Goal: Task Accomplishment & Management: Manage account settings

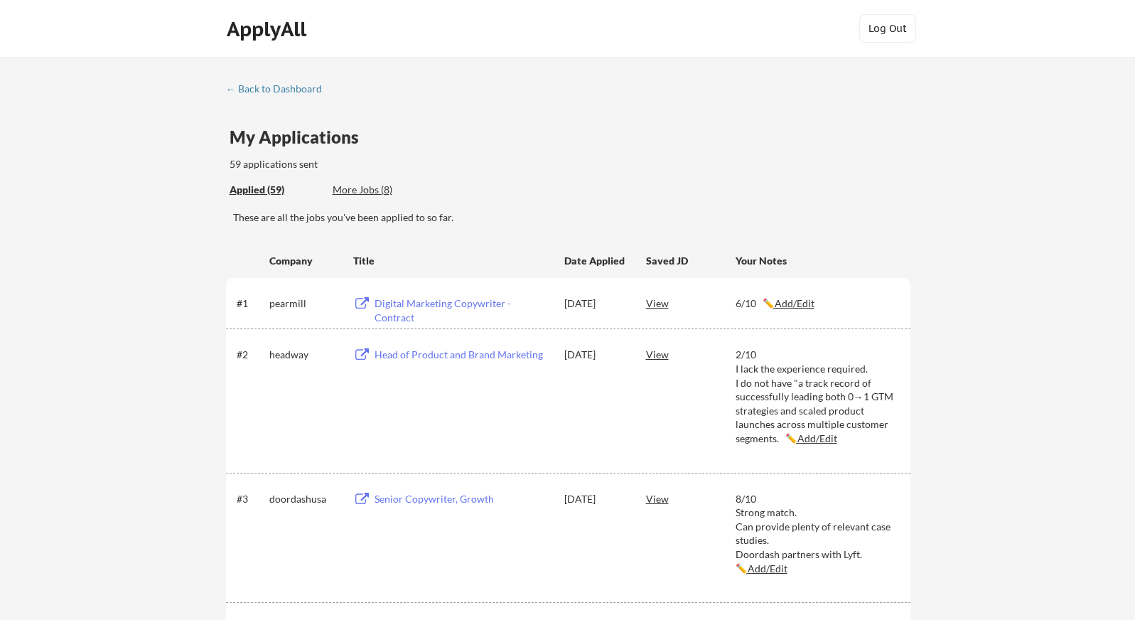
scroll to position [3480, 0]
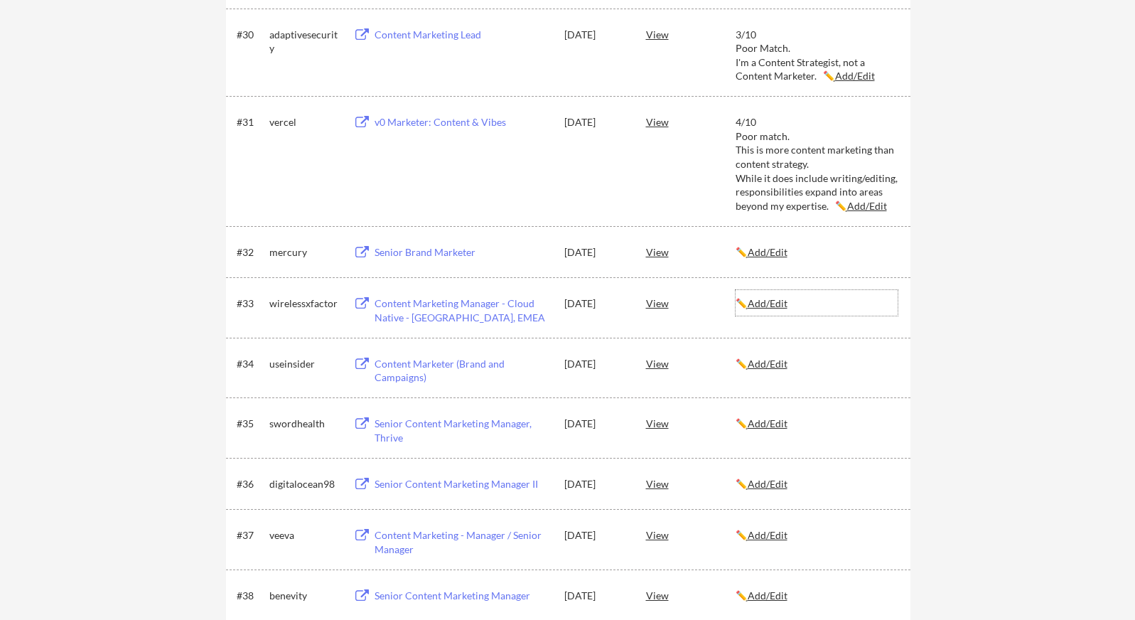
click at [877, 304] on div "✏️ Add/Edit" at bounding box center [817, 303] width 162 height 14
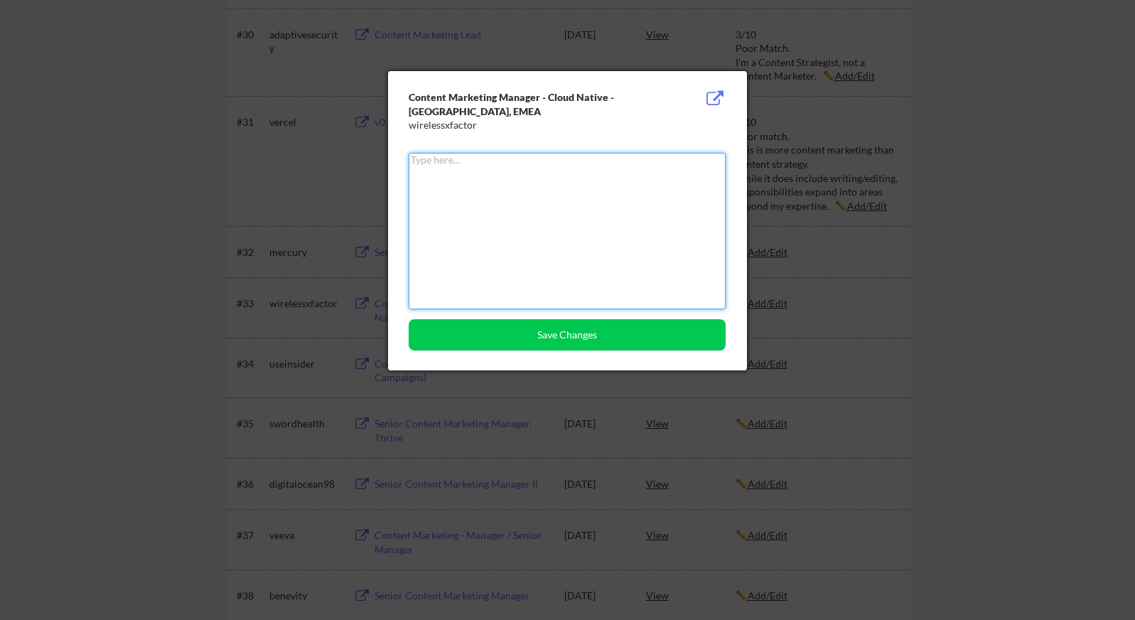
click at [869, 168] on div at bounding box center [567, 310] width 1135 height 620
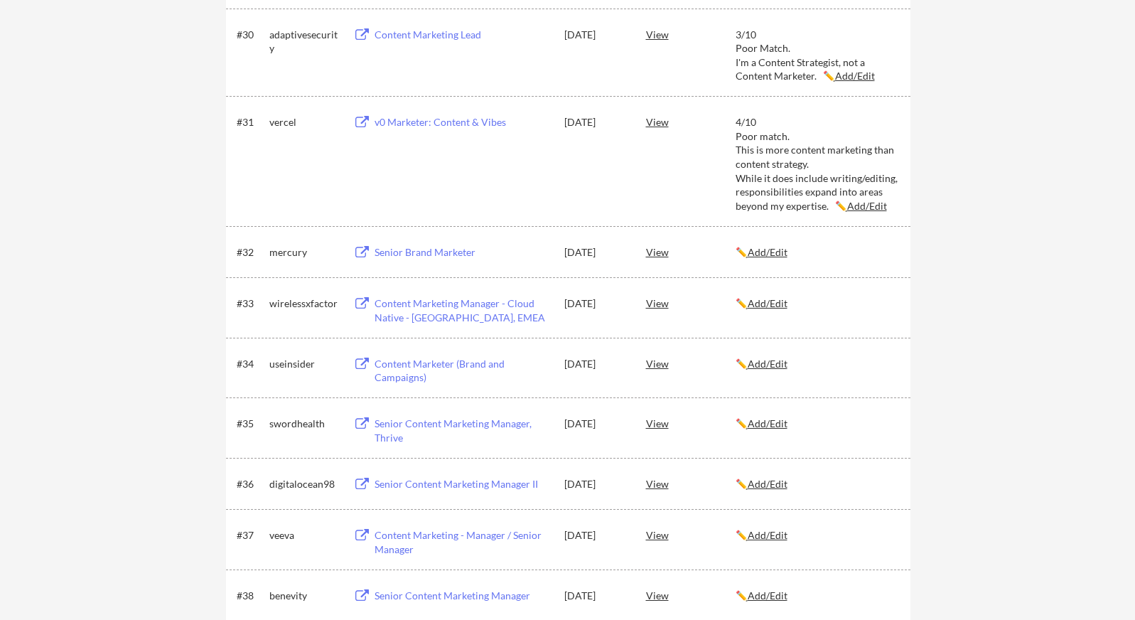
click at [432, 254] on div "Senior Brand Marketer" at bounding box center [463, 252] width 176 height 14
click at [781, 254] on u "Add/Edit" at bounding box center [768, 252] width 40 height 12
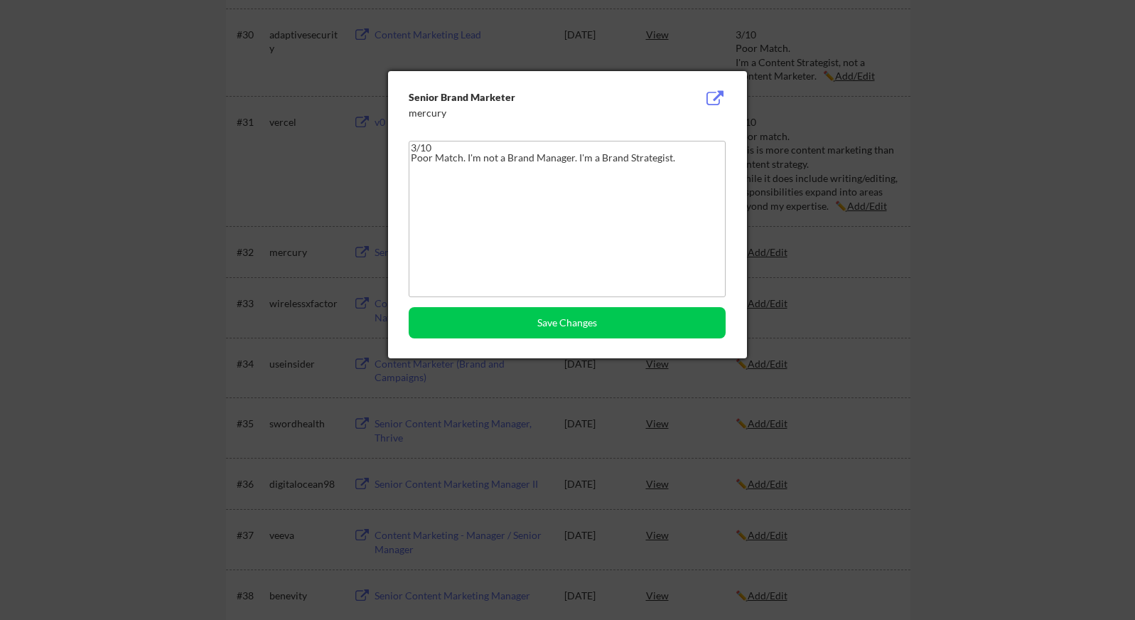
click at [505, 168] on textarea "3/10 Poor Match. I'm not a Brand Manager. I'm a Brand Strategist." at bounding box center [567, 219] width 317 height 156
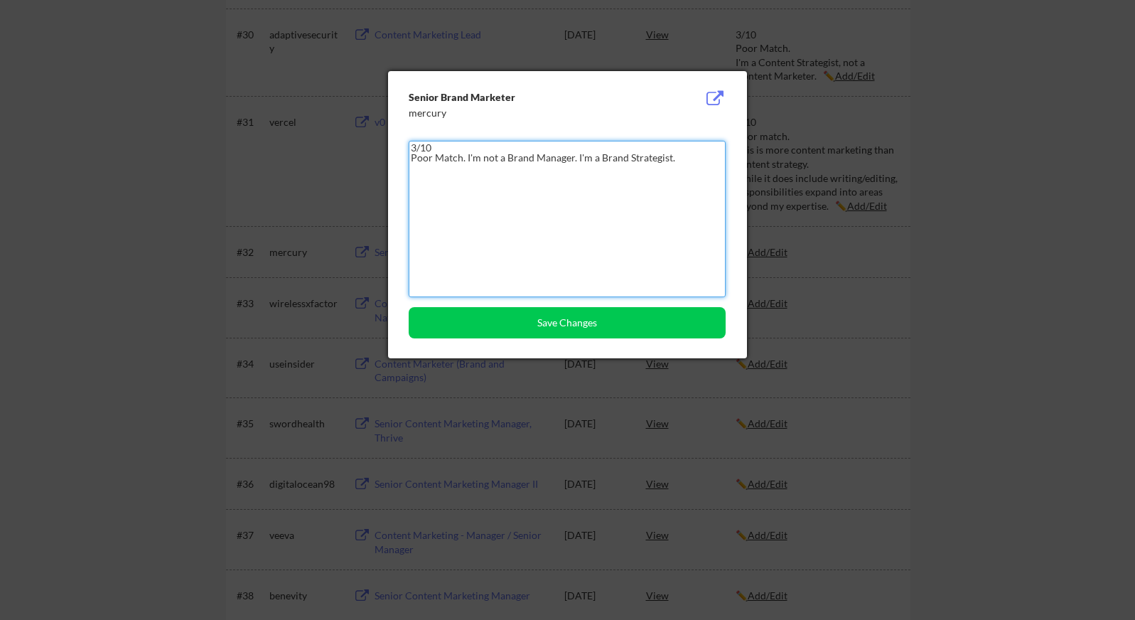
drag, startPoint x: 685, startPoint y: 159, endPoint x: 468, endPoint y: 158, distance: 217.5
click at [468, 158] on textarea "3/10 Poor Match. I'm not a Brand Manager. I'm a Brand Strategist." at bounding box center [567, 219] width 317 height 156
click at [415, 146] on textarea "3/10 Poor Match. I'm not a Brand Manager. I'm a Brand Strategist." at bounding box center [567, 219] width 317 height 156
drag, startPoint x: 460, startPoint y: 157, endPoint x: 405, endPoint y: 159, distance: 54.8
click at [405, 159] on div "Senior Brand Marketer mercury 5/10 Poor Match. I'm not a Brand Manager. I'm a B…" at bounding box center [567, 214] width 359 height 287
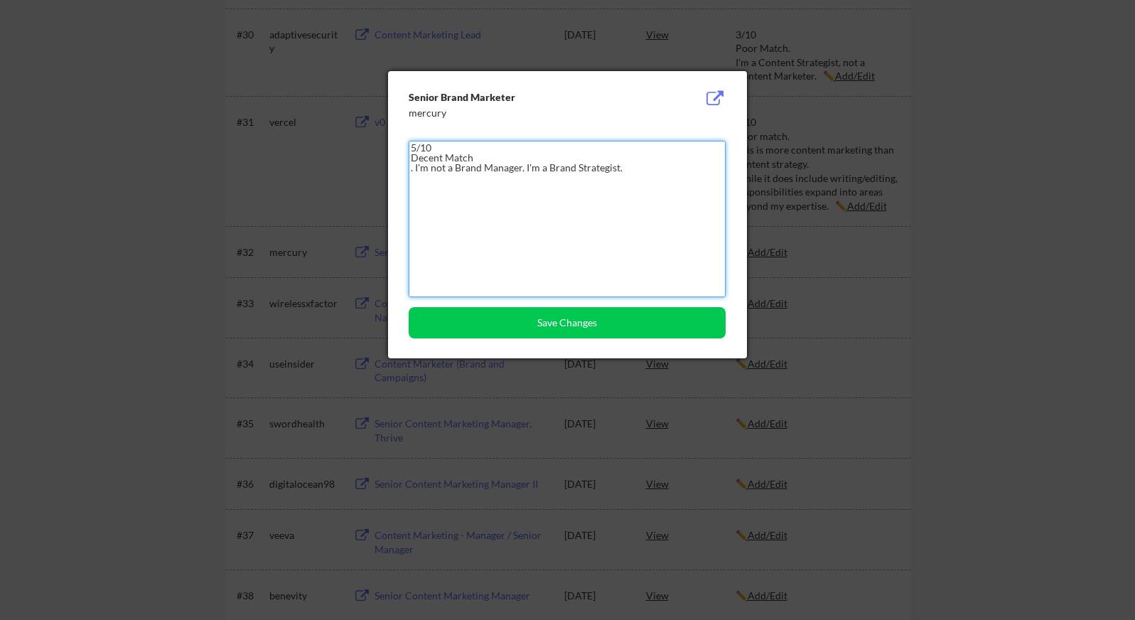
click at [525, 171] on textarea "5/10 Decent Match . I'm not a Brand Manager. I'm a Brand Strategist." at bounding box center [567, 219] width 317 height 156
click at [526, 167] on textarea "5/10 Decent Match . I'm not a Brand Manager, I'm a Brand Strategist." at bounding box center [567, 219] width 317 height 156
click at [665, 168] on textarea "5/10 Decent Match . I'm not a Brand Manager, I'm a Brand Strategist." at bounding box center [567, 219] width 317 height 156
click at [523, 158] on textarea "5/10 Decent Match I'm not a Brand Manager, I'm a Brand Strategist. But there ar…" at bounding box center [567, 219] width 317 height 156
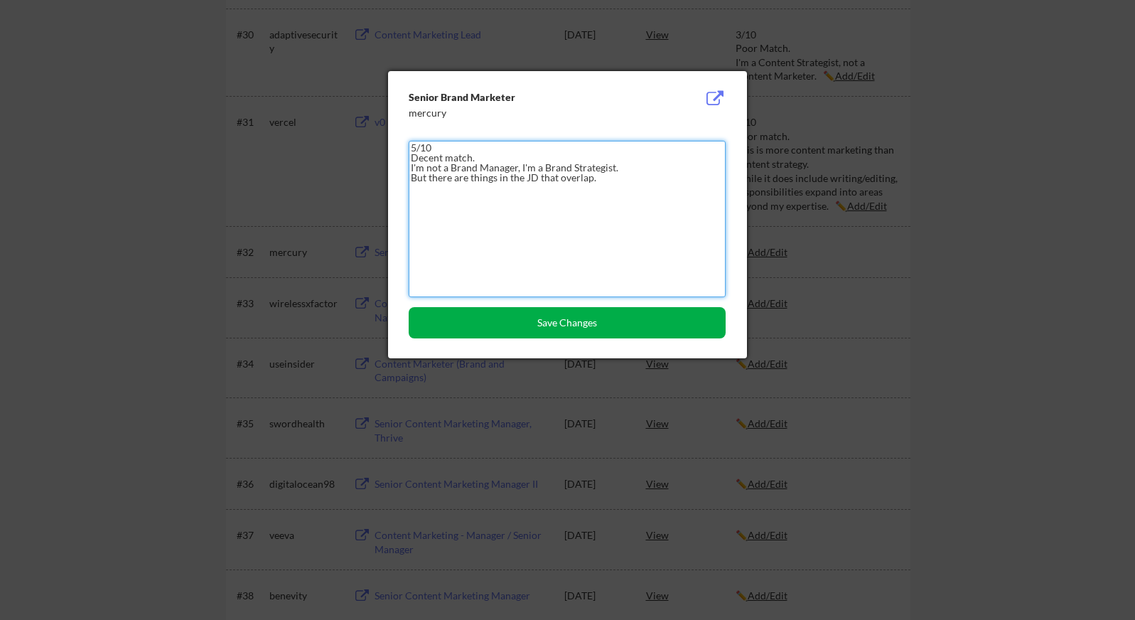
type textarea "5/10 Decent match. I'm not a Brand Manager, I'm a Brand Strategist. But there a…"
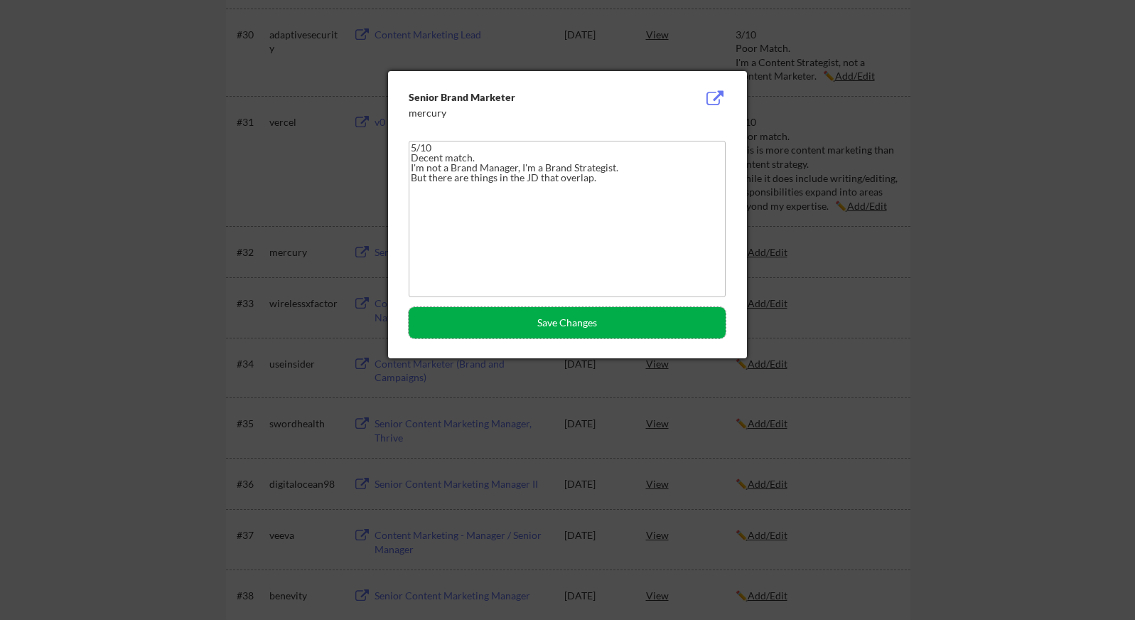
click at [503, 318] on button "Save Changes" at bounding box center [567, 322] width 317 height 31
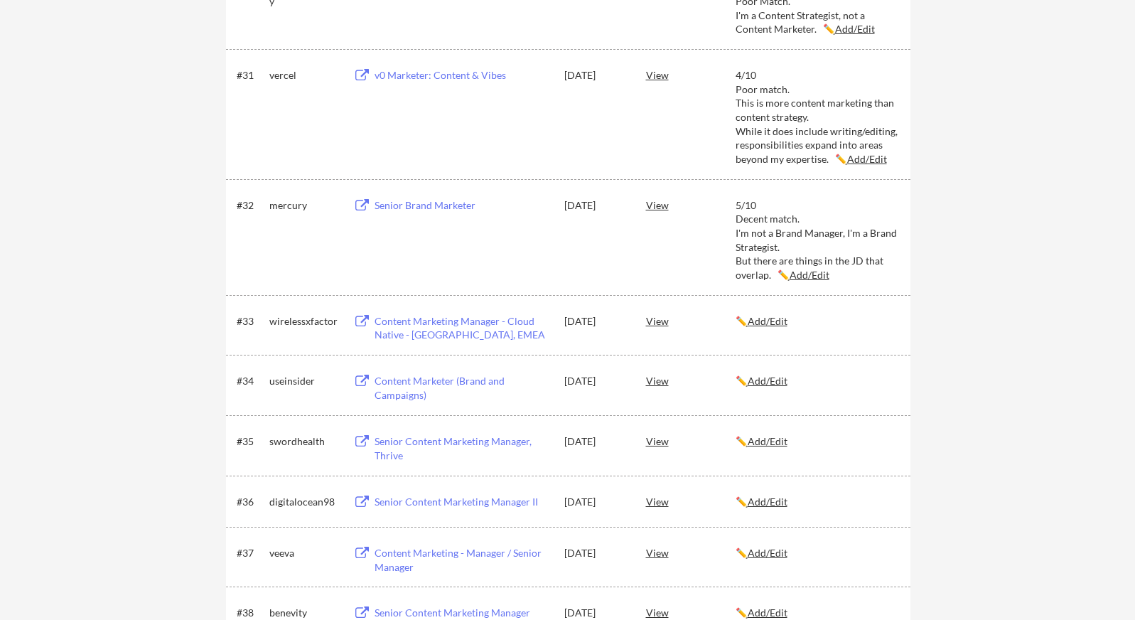
scroll to position [3530, 0]
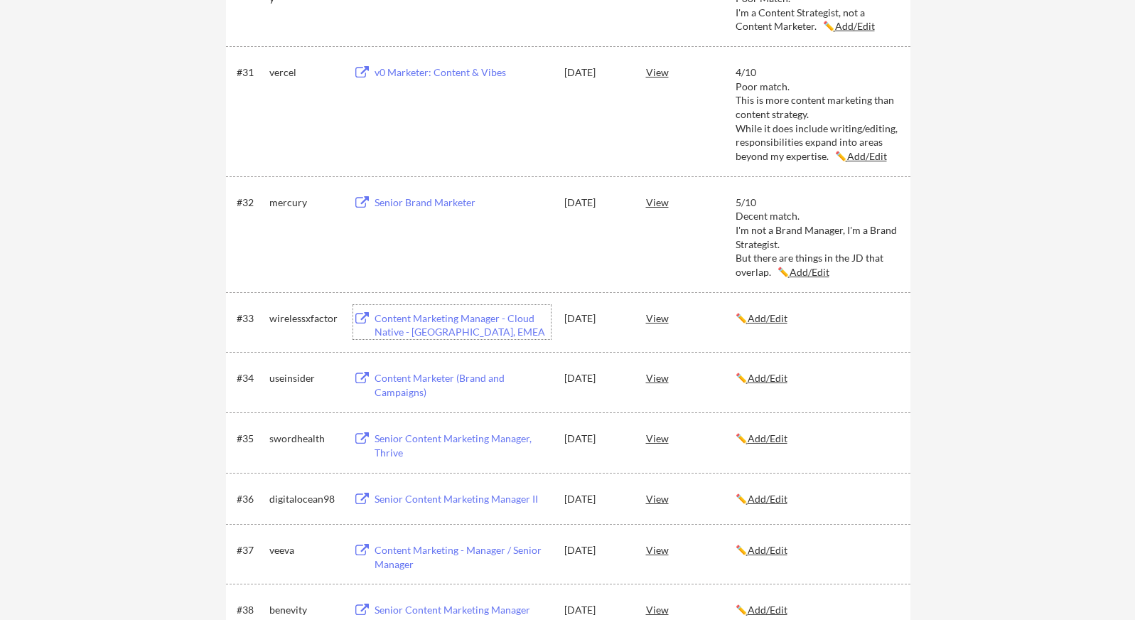
click at [466, 321] on div "Content Marketing Manager - Cloud Native - [GEOGRAPHIC_DATA], EMEA" at bounding box center [463, 325] width 176 height 28
click at [771, 313] on u "Add/Edit" at bounding box center [768, 318] width 40 height 12
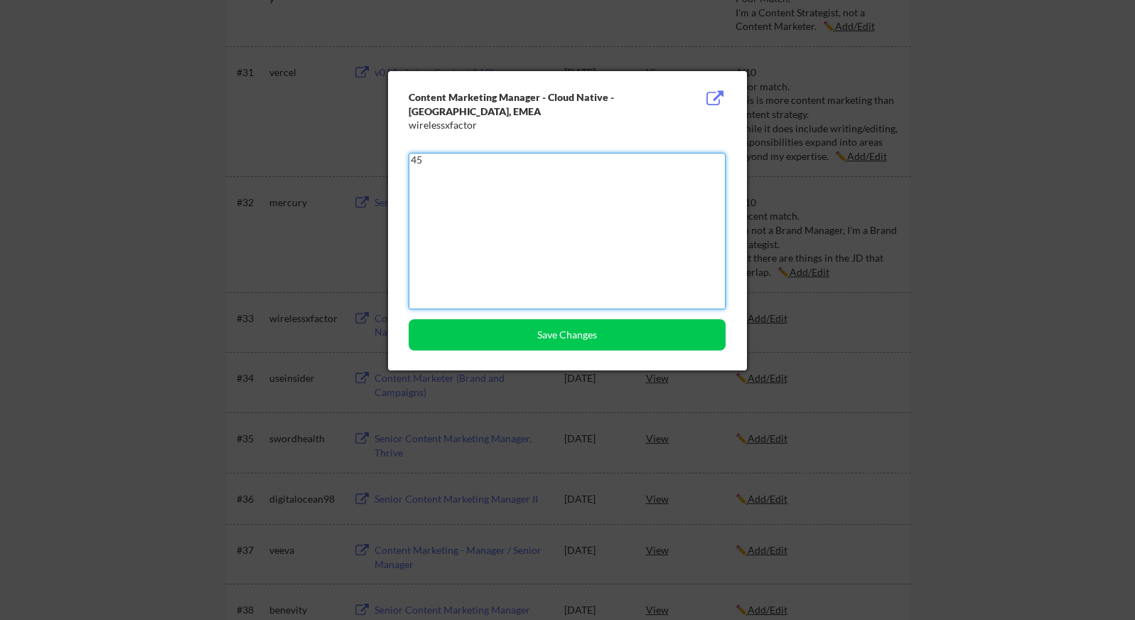
type textarea "4"
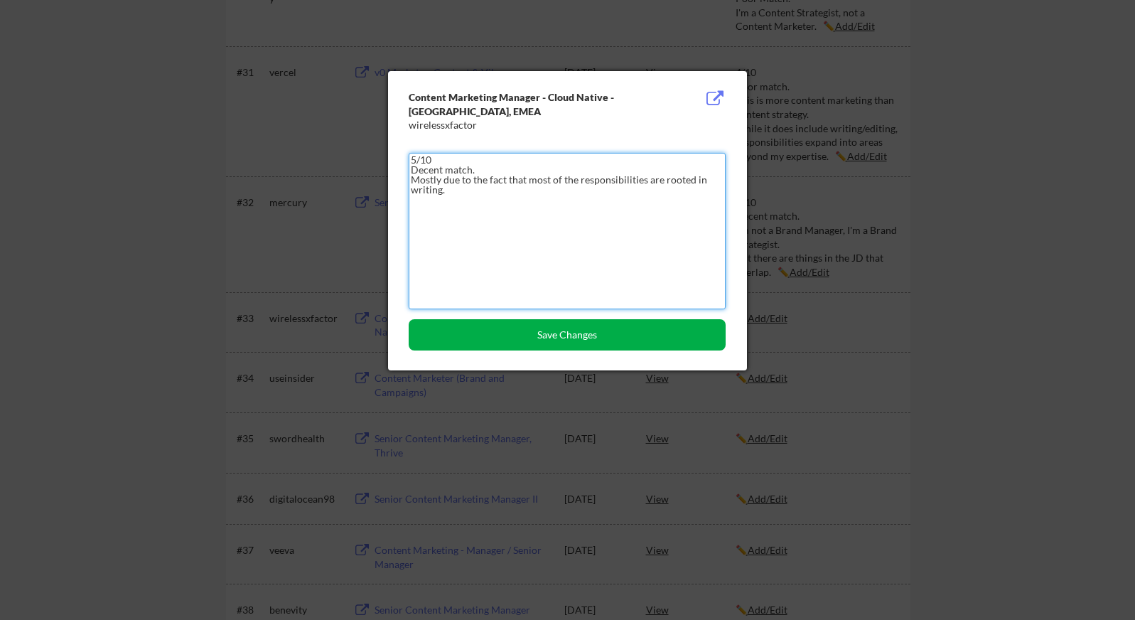
type textarea "5/10 Decent match. Mostly due to the fact that most of the responsibilities are…"
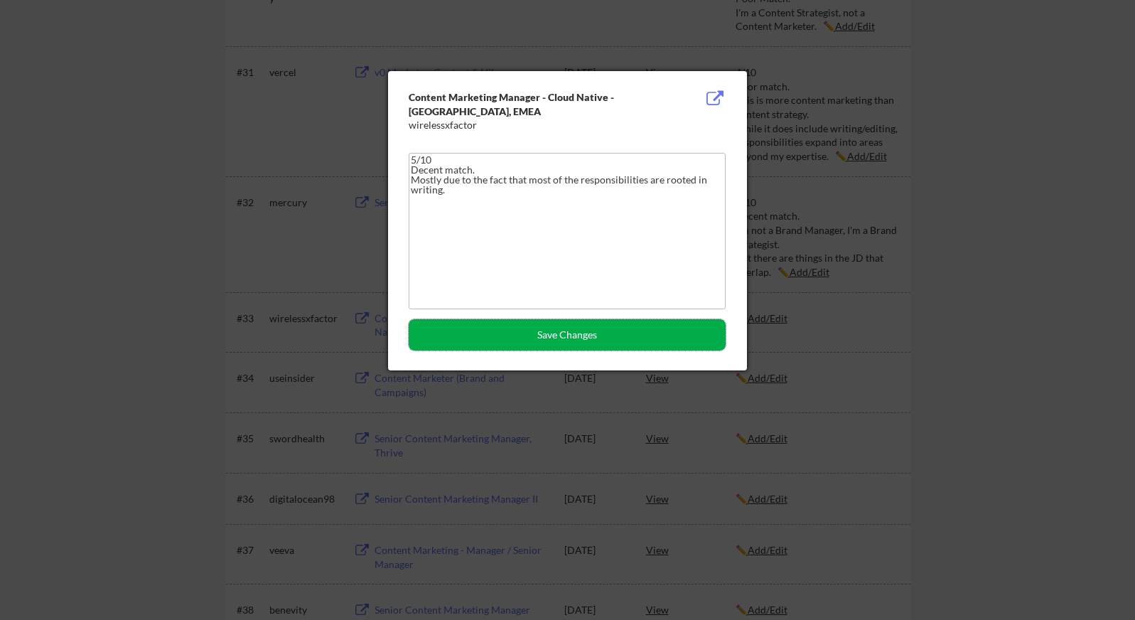
click at [583, 336] on button "Save Changes" at bounding box center [567, 334] width 317 height 31
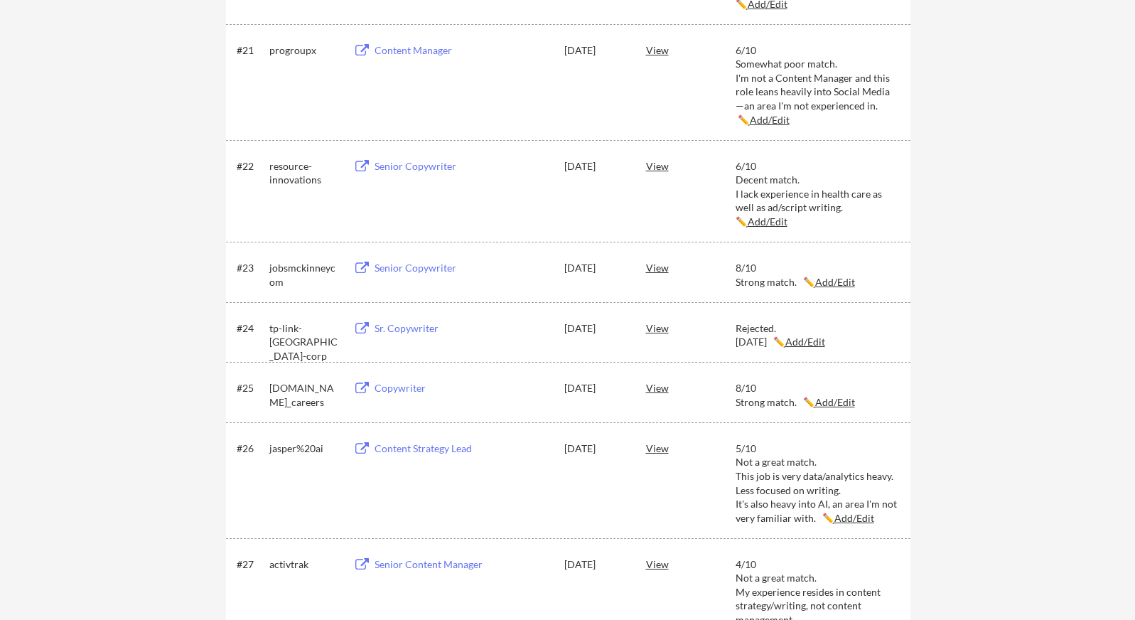
scroll to position [2880, 0]
